Goal: Transaction & Acquisition: Download file/media

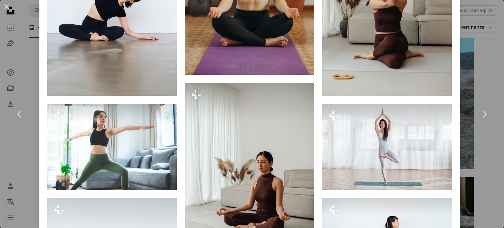
scroll to position [972, 0]
click at [34, 57] on div "An X shape Chevron left Chevron right [PERSON_NAME] Per Unsplash+ A heart A plu…" at bounding box center [252, 114] width 504 height 228
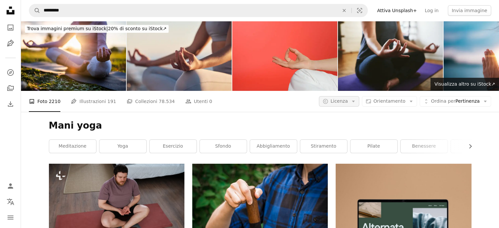
scroll to position [1026, 0]
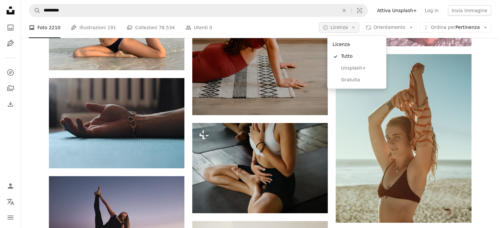
click at [328, 27] on icon "A copyright icon ©" at bounding box center [325, 28] width 6 height 6
click at [357, 81] on span "Gratuita" at bounding box center [361, 80] width 40 height 7
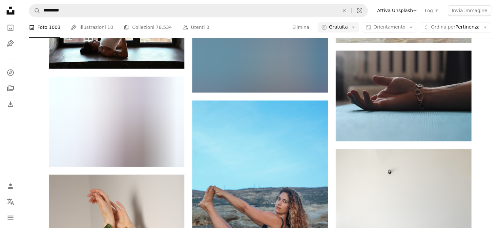
scroll to position [4714, 0]
